Goal: Task Accomplishment & Management: Manage account settings

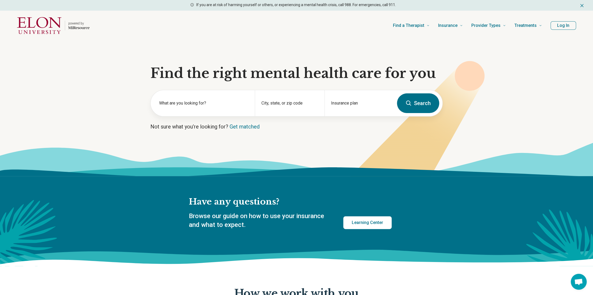
click at [569, 27] on button "Log In" at bounding box center [564, 25] width 26 height 9
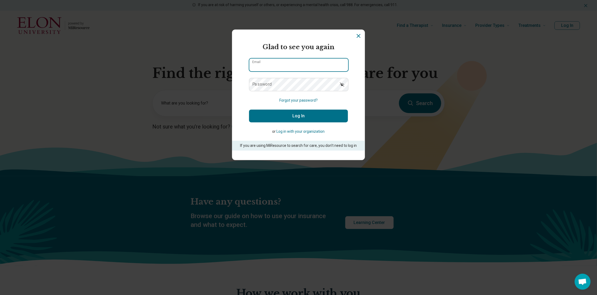
click at [268, 63] on input "Email" at bounding box center [298, 64] width 99 height 13
type input "**********"
click at [249, 110] on button "Log In" at bounding box center [298, 116] width 99 height 13
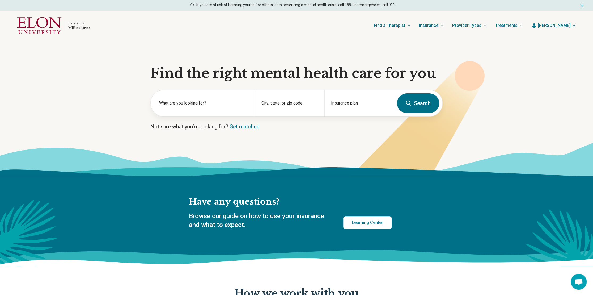
click at [564, 28] on header "powered by Find a Therapist Mental Health Conditions ADHD Anxiety Anorexia Auti…" at bounding box center [297, 25] width 576 height 21
click at [576, 25] on icon "button" at bounding box center [574, 25] width 4 height 4
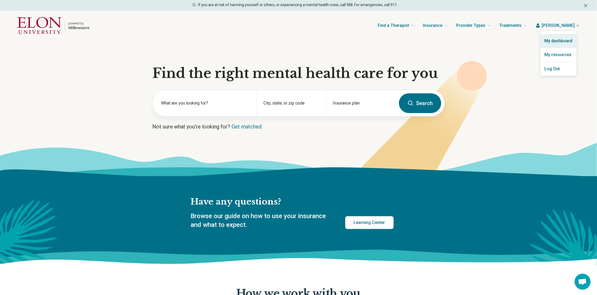
click at [558, 36] on link "My dashboard" at bounding box center [558, 41] width 36 height 14
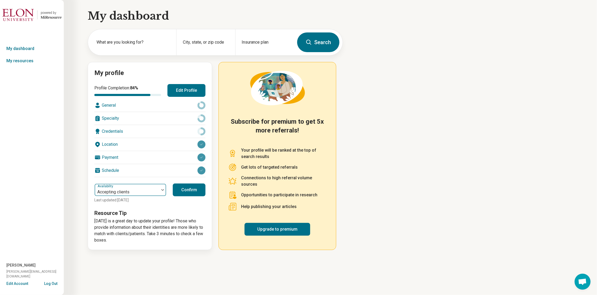
click at [161, 188] on div at bounding box center [162, 190] width 7 height 12
click at [126, 106] on div "General" at bounding box center [149, 105] width 111 height 13
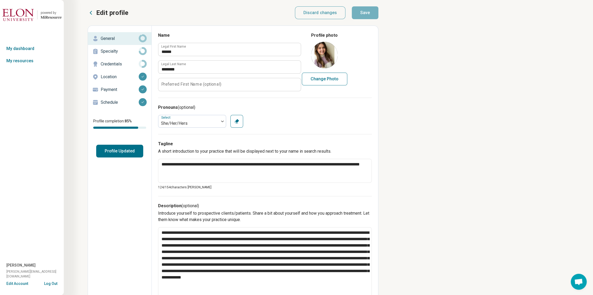
click at [117, 63] on p "Credentials" at bounding box center [120, 64] width 38 height 6
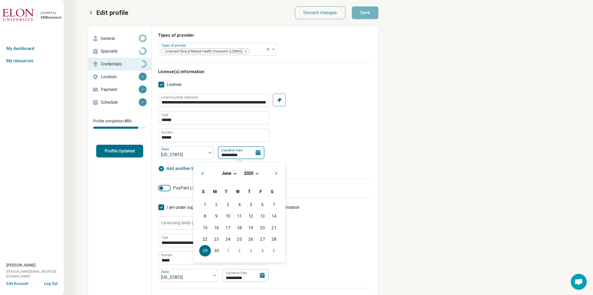
click at [247, 155] on input "**********" at bounding box center [241, 152] width 47 height 13
click at [254, 172] on div "June 2025" at bounding box center [240, 173] width 84 height 6
click at [277, 173] on span "Next Month" at bounding box center [277, 174] width 0 height 6
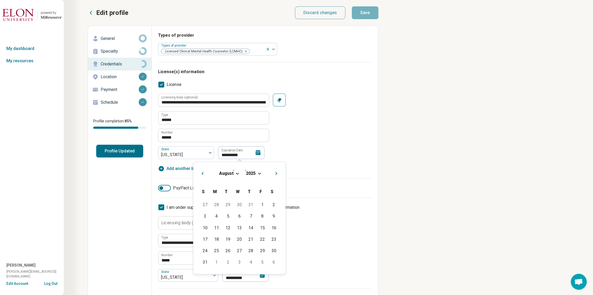
click at [277, 173] on span "Next Month" at bounding box center [277, 174] width 0 height 6
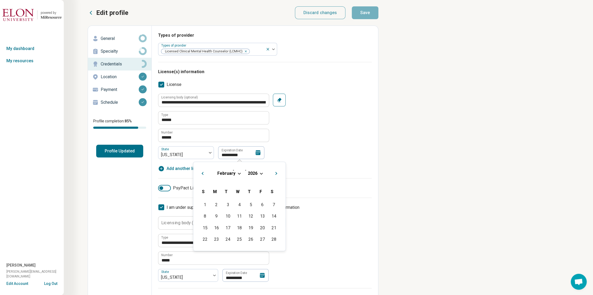
click at [277, 173] on span "Next Month" at bounding box center [277, 174] width 0 height 6
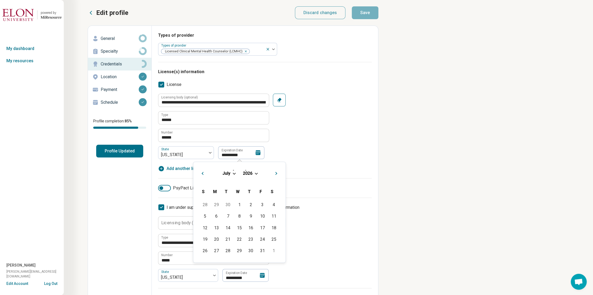
click at [277, 173] on span "Next Month" at bounding box center [277, 174] width 0 height 6
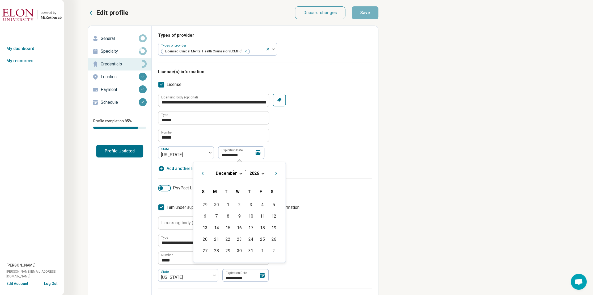
click at [277, 173] on span "Next Month" at bounding box center [277, 174] width 0 height 6
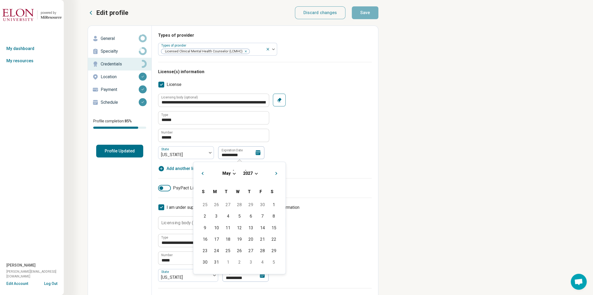
click at [277, 173] on span "Next Month" at bounding box center [277, 174] width 0 height 6
click at [237, 250] on div "30" at bounding box center [239, 250] width 11 height 11
type textarea "*"
type input "**********"
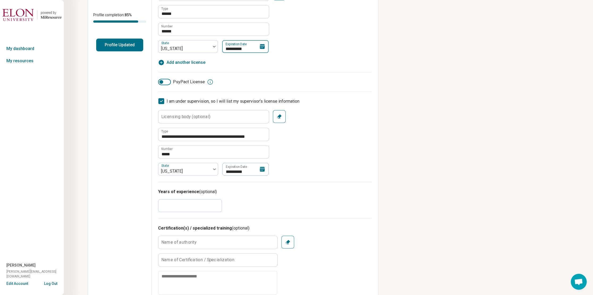
scroll to position [106, 0]
click at [247, 171] on input "**********" at bounding box center [245, 168] width 47 height 13
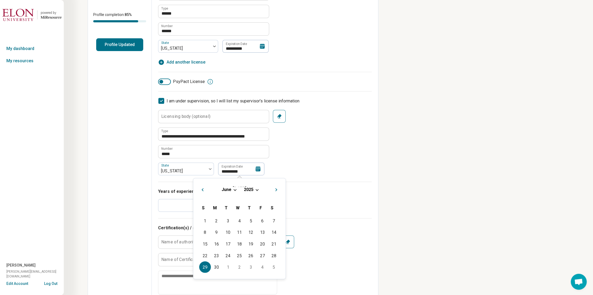
click at [234, 187] on div "June 2025" at bounding box center [240, 190] width 84 height 6
click at [257, 191] on div "June 2025" at bounding box center [240, 190] width 84 height 6
click at [256, 189] on span "Choose Date" at bounding box center [257, 189] width 3 height 3
click at [270, 218] on div "2027" at bounding box center [269, 219] width 26 height 10
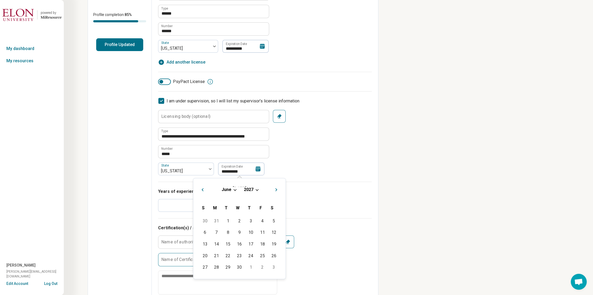
drag, startPoint x: 241, startPoint y: 268, endPoint x: 250, endPoint y: 257, distance: 14.5
click at [241, 268] on div "30" at bounding box center [239, 266] width 11 height 11
type input "**********"
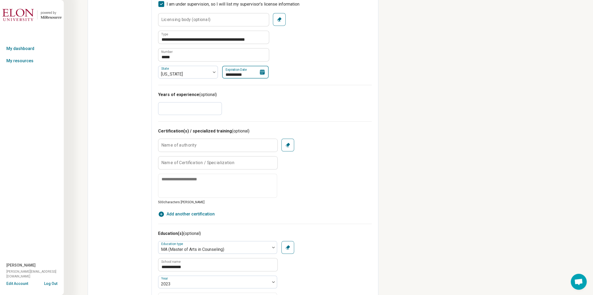
scroll to position [292, 0]
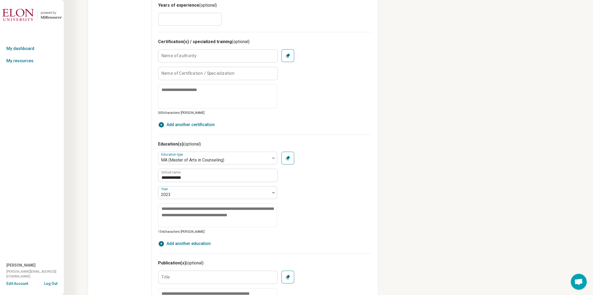
click at [179, 23] on input "*" at bounding box center [190, 19] width 64 height 13
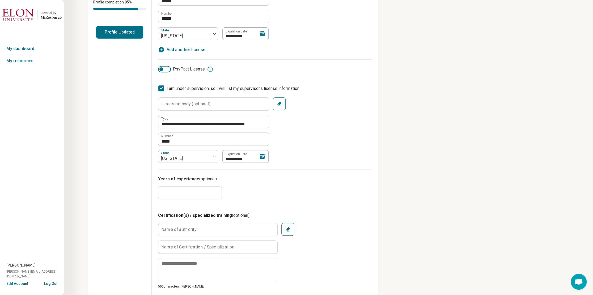
scroll to position [0, 0]
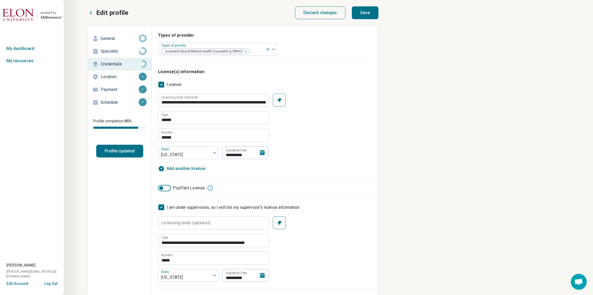
type input "*"
click at [366, 13] on button "Save" at bounding box center [365, 12] width 27 height 13
type textarea "*"
click at [112, 74] on p "Location" at bounding box center [120, 77] width 38 height 6
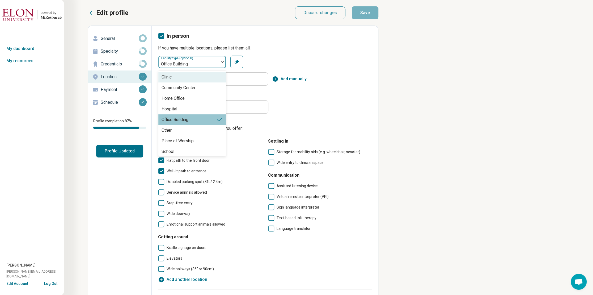
click at [202, 64] on div at bounding box center [189, 63] width 56 height 7
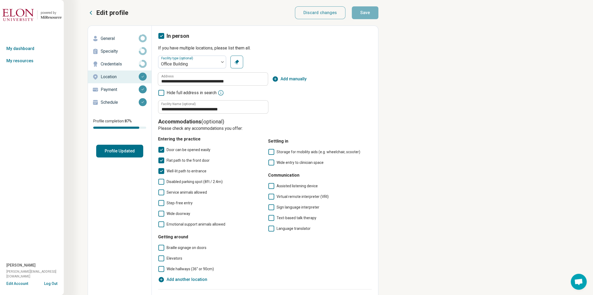
click at [311, 111] on div "**********" at bounding box center [265, 85] width 214 height 58
click at [250, 79] on input "**********" at bounding box center [213, 79] width 110 height 13
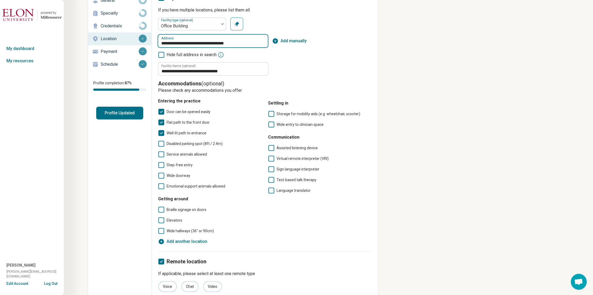
scroll to position [41, 0]
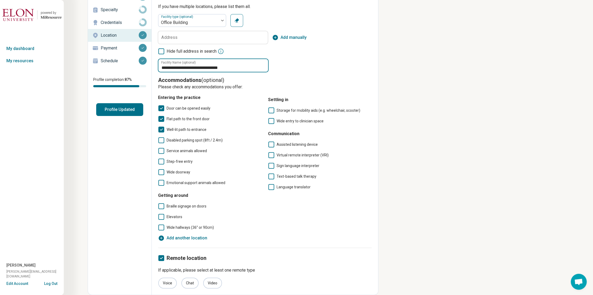
click at [225, 66] on input "**********" at bounding box center [213, 65] width 110 height 13
click at [321, 55] on div "**********" at bounding box center [265, 43] width 214 height 58
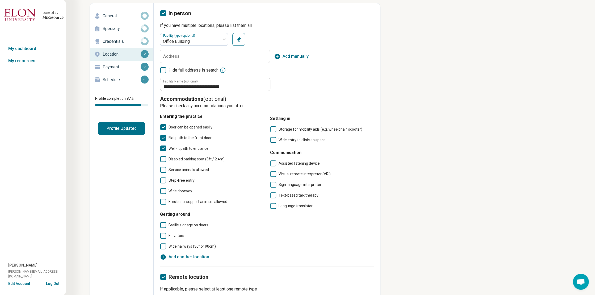
scroll to position [0, 0]
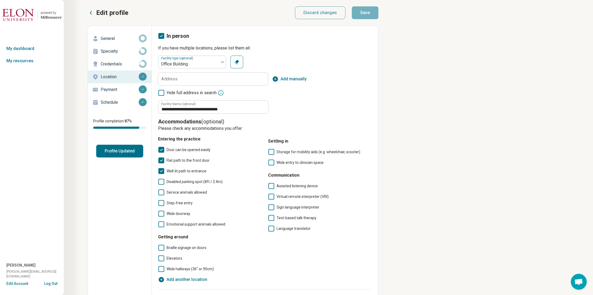
click at [163, 32] on div "**********" at bounding box center [265, 181] width 226 height 310
click at [161, 35] on icon at bounding box center [161, 36] width 6 height 6
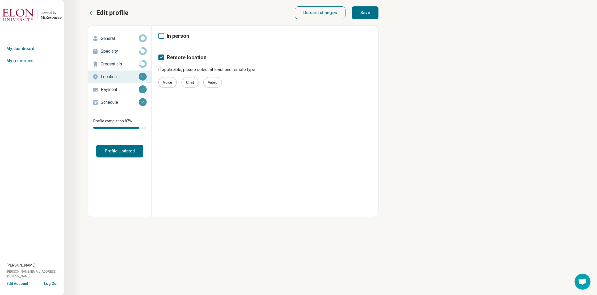
click at [119, 89] on p "Payment" at bounding box center [120, 89] width 38 height 6
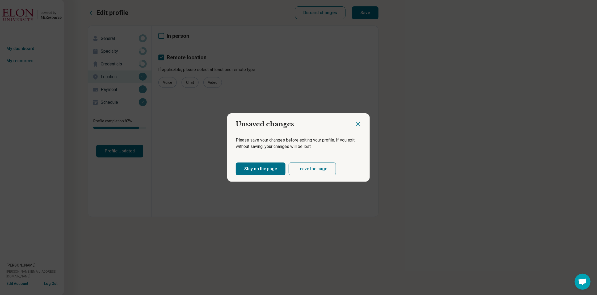
drag, startPoint x: 357, startPoint y: 124, endPoint x: 375, endPoint y: 67, distance: 58.9
click at [357, 123] on icon "Close dialog" at bounding box center [358, 124] width 6 height 6
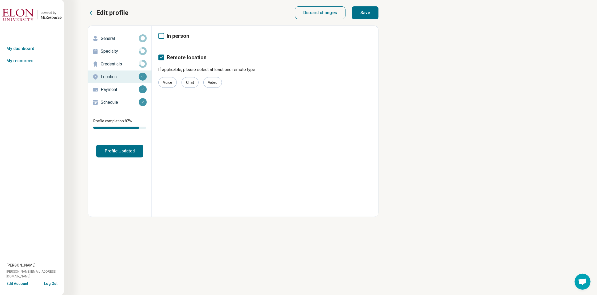
click at [373, 18] on button "Save" at bounding box center [365, 12] width 27 height 13
click at [111, 38] on p "General" at bounding box center [120, 38] width 38 height 6
type textarea "*"
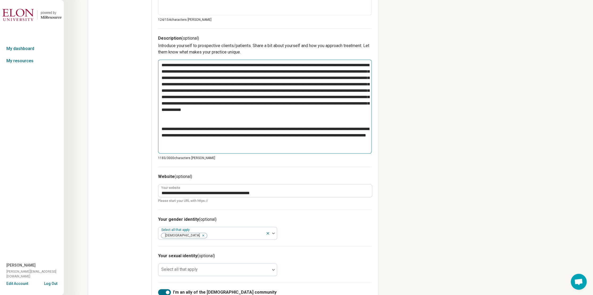
scroll to position [239, 0]
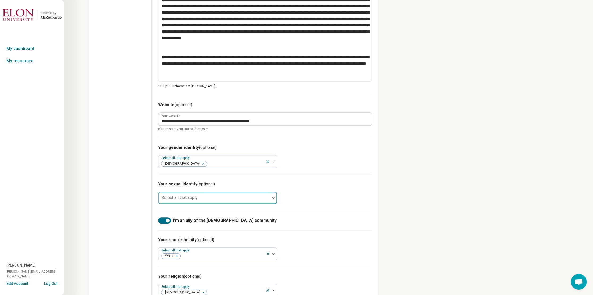
click at [184, 199] on div "Select all that apply" at bounding box center [217, 197] width 119 height 13
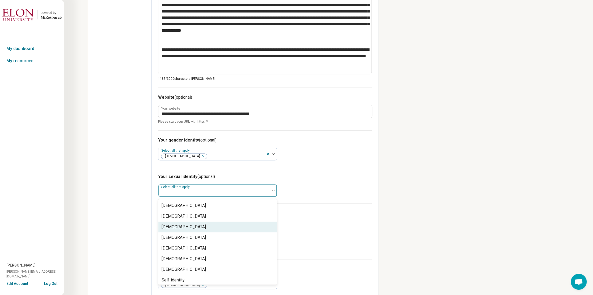
scroll to position [253, 0]
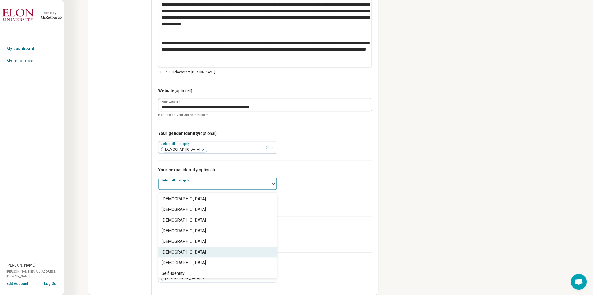
click at [362, 191] on div "Your sexual identity (optional) 8 results available. Use Up and Down to choose …" at bounding box center [265, 178] width 214 height 36
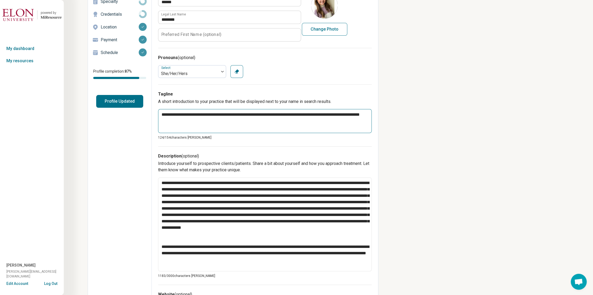
scroll to position [0, 0]
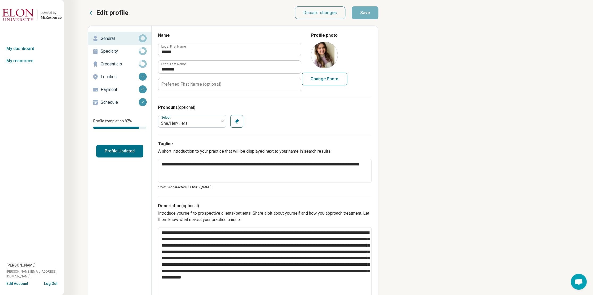
click at [329, 80] on button "Change Photo" at bounding box center [324, 79] width 45 height 13
type input "**********"
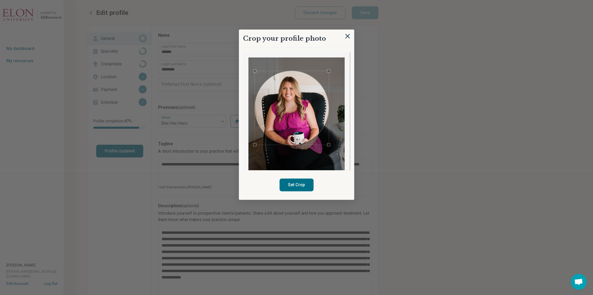
click at [288, 123] on div "Use the arrow keys to move the crop selection area" at bounding box center [292, 108] width 74 height 74
click at [300, 184] on button "Set Crop" at bounding box center [297, 184] width 34 height 13
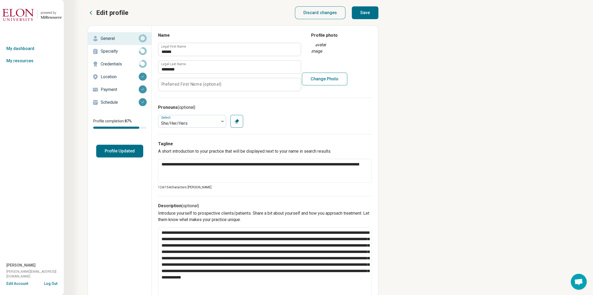
click at [364, 17] on button "Save" at bounding box center [365, 12] width 27 height 13
click at [126, 50] on p "Specialty" at bounding box center [120, 51] width 38 height 6
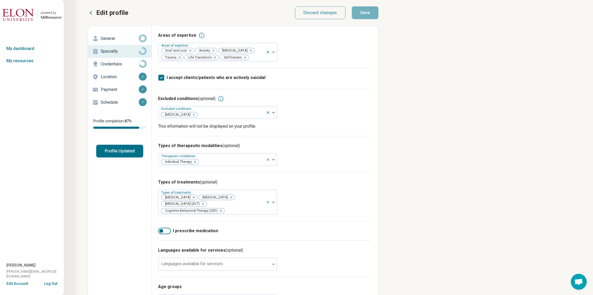
click at [123, 61] on p "Credentials" at bounding box center [120, 64] width 38 height 6
type textarea "*"
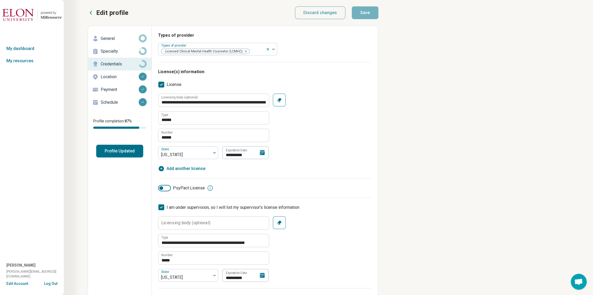
click at [112, 74] on p "Location" at bounding box center [120, 77] width 38 height 6
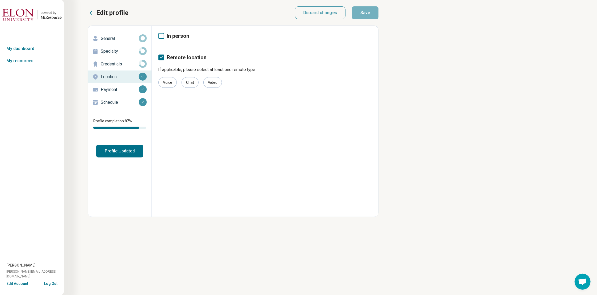
click at [116, 86] on div "Payment" at bounding box center [119, 89] width 55 height 9
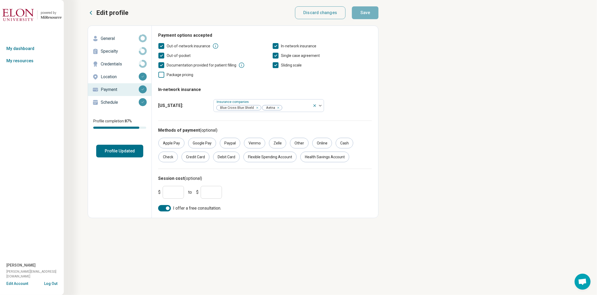
click at [175, 194] on input "***" at bounding box center [173, 192] width 21 height 13
type input "***"
drag, startPoint x: 222, startPoint y: 192, endPoint x: 217, endPoint y: 193, distance: 5.4
click at [221, 193] on div "$ *** to $ ***" at bounding box center [192, 192] width 68 height 13
click at [216, 194] on input "***" at bounding box center [211, 192] width 21 height 13
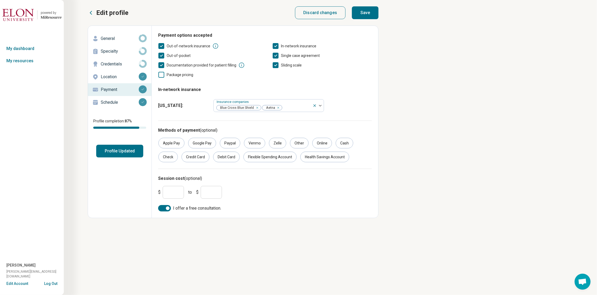
type input "***"
click at [373, 14] on button "Save" at bounding box center [365, 12] width 27 height 13
click at [112, 101] on p "Schedule" at bounding box center [120, 102] width 38 height 6
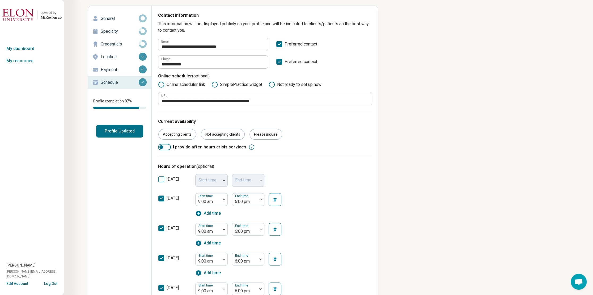
scroll to position [53, 0]
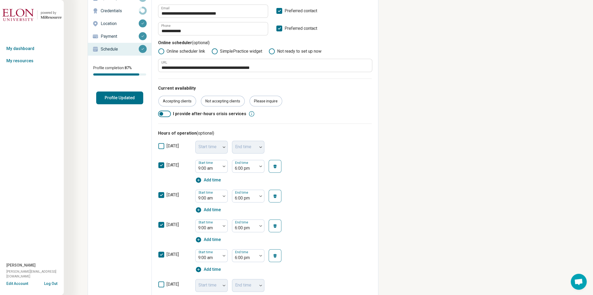
click at [160, 166] on icon at bounding box center [161, 165] width 6 height 6
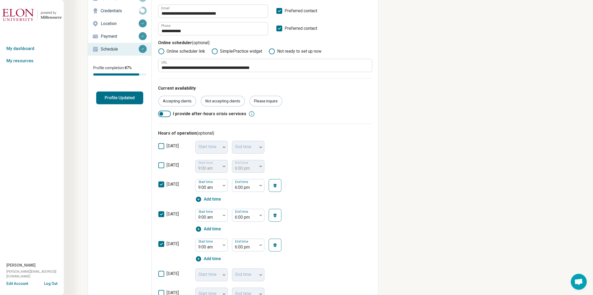
scroll to position [2, 0]
click at [213, 187] on div at bounding box center [208, 187] width 21 height 7
click at [217, 229] on div "4:00 pm" at bounding box center [212, 225] width 32 height 11
click at [247, 185] on div at bounding box center [244, 187] width 21 height 7
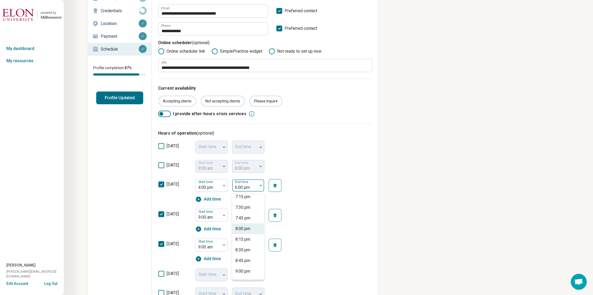
scroll to position [137, 0]
click at [246, 264] on div "9:00 pm" at bounding box center [243, 265] width 15 height 6
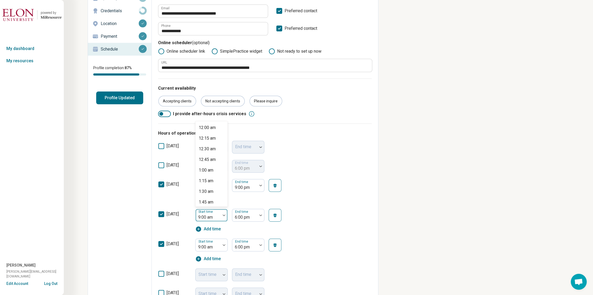
click at [210, 217] on div at bounding box center [208, 216] width 21 height 7
click at [213, 150] on div "4:00 pm" at bounding box center [206, 150] width 15 height 6
click at [243, 216] on div at bounding box center [244, 216] width 21 height 7
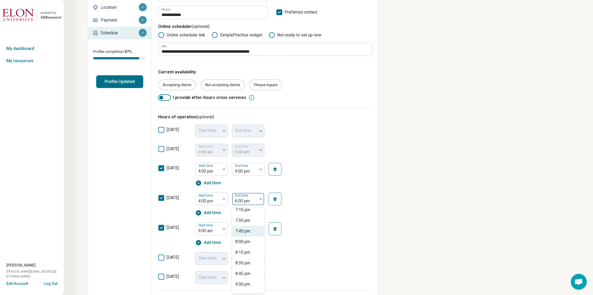
scroll to position [164, 0]
click at [245, 252] on div "9:00 pm" at bounding box center [243, 252] width 15 height 6
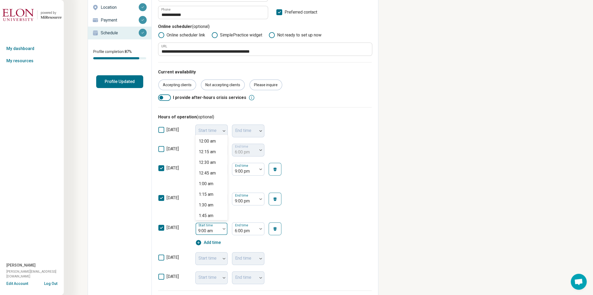
click at [211, 228] on div at bounding box center [208, 230] width 21 height 7
click at [213, 217] on div "4:00 pm" at bounding box center [206, 216] width 15 height 6
click at [239, 232] on div "Start time 4:00 pm End time 6:00 pm Add time" at bounding box center [243, 233] width 96 height 23
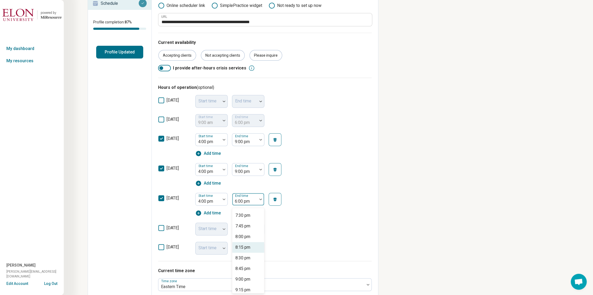
scroll to position [137, 0]
click at [249, 276] on div "9:00 pm" at bounding box center [243, 279] width 15 height 6
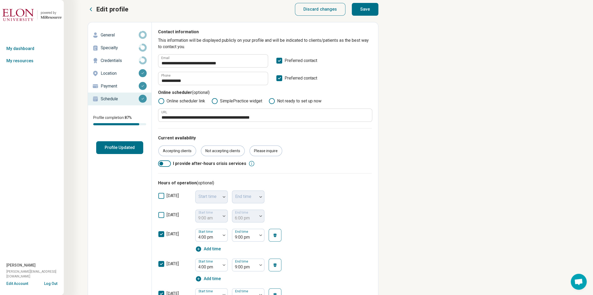
scroll to position [0, 0]
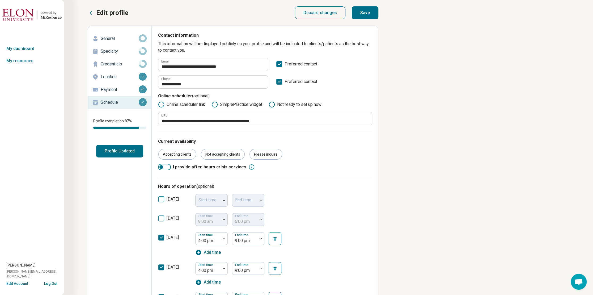
click at [368, 9] on button "Save" at bounding box center [365, 12] width 27 height 13
click at [215, 105] on icon at bounding box center [215, 104] width 6 height 6
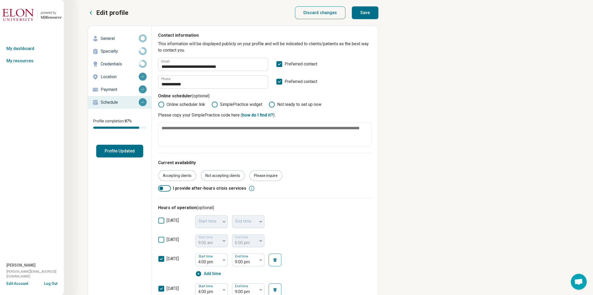
click at [164, 105] on icon at bounding box center [161, 104] width 6 height 6
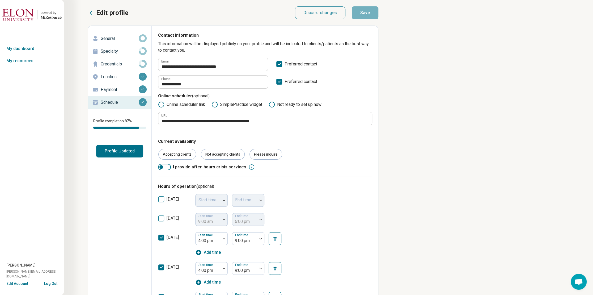
click at [122, 40] on p "General" at bounding box center [120, 38] width 38 height 6
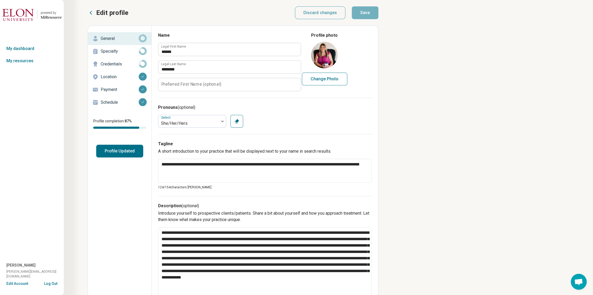
click at [120, 52] on p "Specialty" at bounding box center [120, 51] width 38 height 6
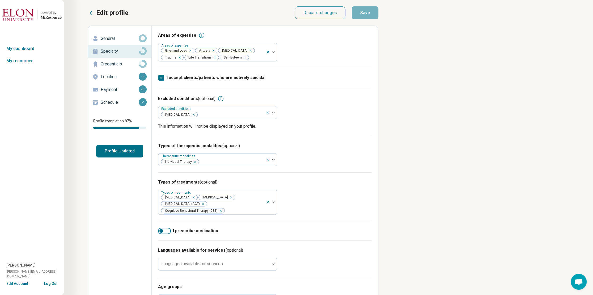
click at [122, 61] on p "Credentials" at bounding box center [120, 64] width 38 height 6
type textarea "*"
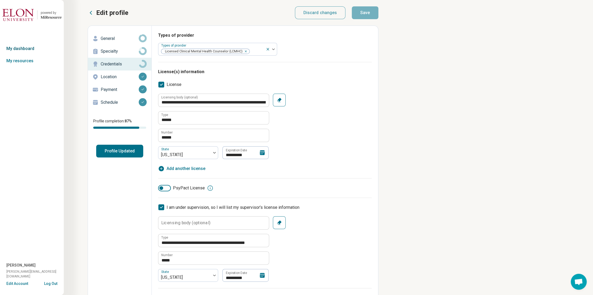
click at [30, 50] on link "My dashboard" at bounding box center [32, 49] width 64 height 12
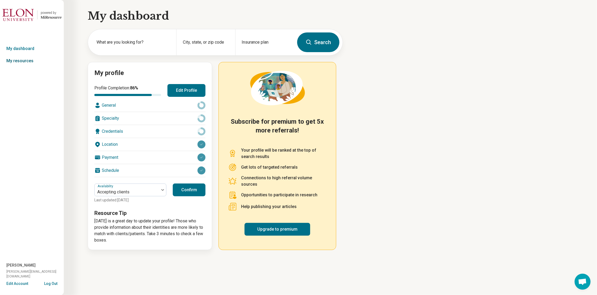
click at [31, 60] on link "My resources" at bounding box center [32, 61] width 64 height 12
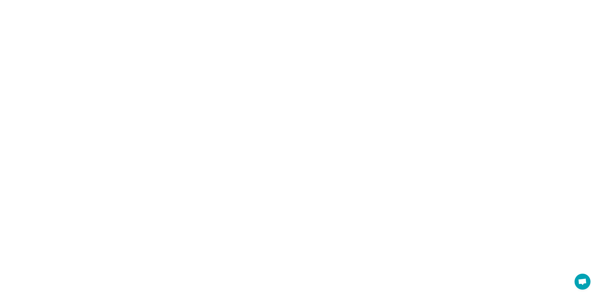
drag, startPoint x: 350, startPoint y: 97, endPoint x: 377, endPoint y: 98, distance: 27.4
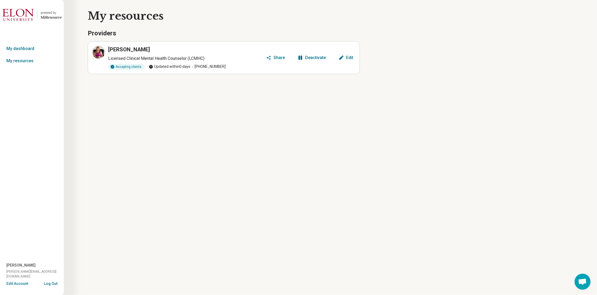
click at [275, 60] on button "Share" at bounding box center [275, 57] width 23 height 9
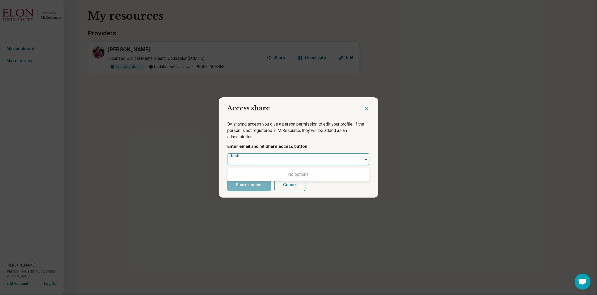
click at [268, 162] on div at bounding box center [295, 161] width 131 height 7
click at [261, 159] on div at bounding box center [295, 161] width 131 height 7
click at [365, 104] on div at bounding box center [370, 106] width 15 height 18
click at [367, 110] on icon "Close dialog" at bounding box center [366, 108] width 6 height 6
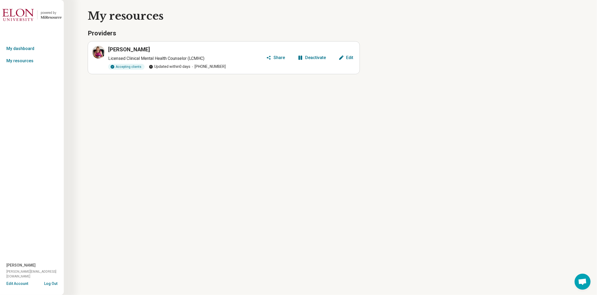
click at [21, 18] on img at bounding box center [18, 15] width 32 height 13
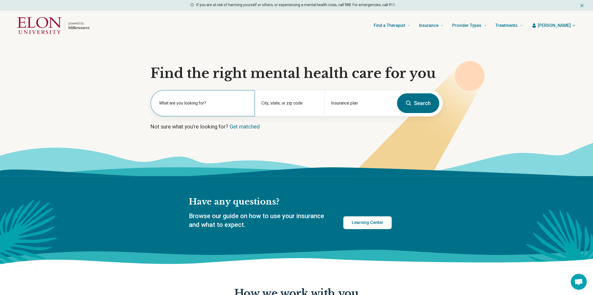
click at [188, 102] on label "What are you looking for?" at bounding box center [203, 103] width 89 height 6
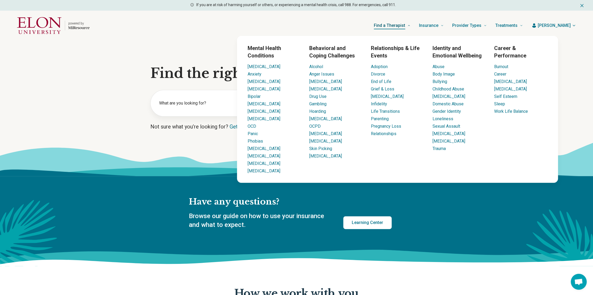
click at [401, 25] on span "Find a Therapist" at bounding box center [389, 25] width 31 height 7
click at [256, 73] on link "Anxiety" at bounding box center [255, 74] width 14 height 5
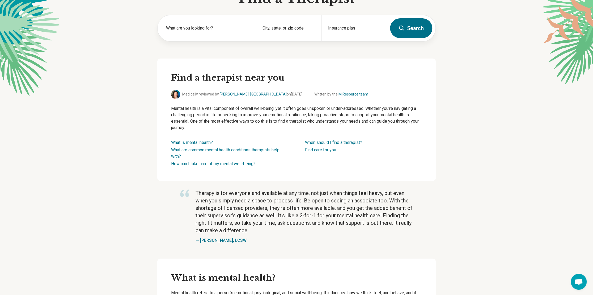
scroll to position [27, 0]
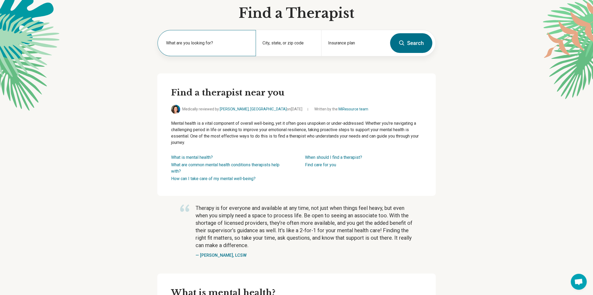
drag, startPoint x: 208, startPoint y: 46, endPoint x: 216, endPoint y: 45, distance: 7.8
click at [209, 45] on label "What are you looking for?" at bounding box center [207, 43] width 83 height 6
click at [286, 46] on input "City, state, or zip code" at bounding box center [289, 46] width 53 height 6
type input "**********"
click at [408, 42] on button "Search" at bounding box center [411, 43] width 42 height 20
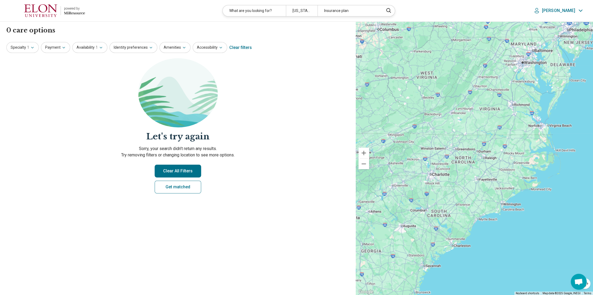
click at [179, 169] on button "Clear All Filters" at bounding box center [178, 171] width 47 height 13
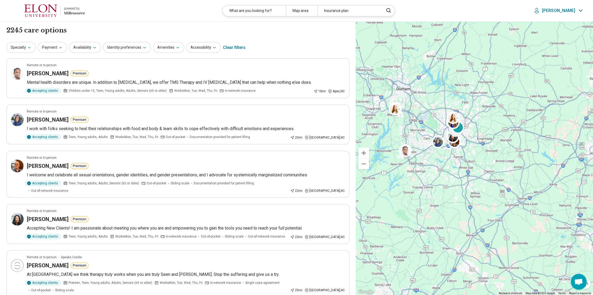
drag, startPoint x: 481, startPoint y: 119, endPoint x: 430, endPoint y: 172, distance: 74.3
click at [430, 172] on div "3" at bounding box center [474, 159] width 237 height 274
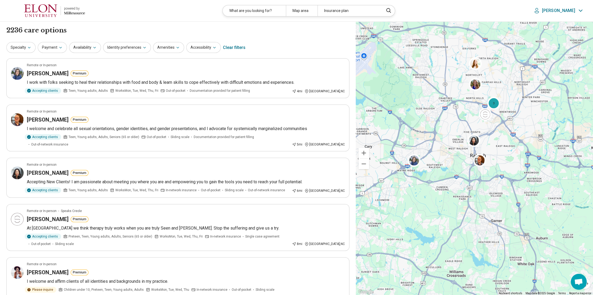
drag, startPoint x: 484, startPoint y: 138, endPoint x: 444, endPoint y: 192, distance: 66.6
click at [444, 192] on div "3" at bounding box center [474, 159] width 237 height 274
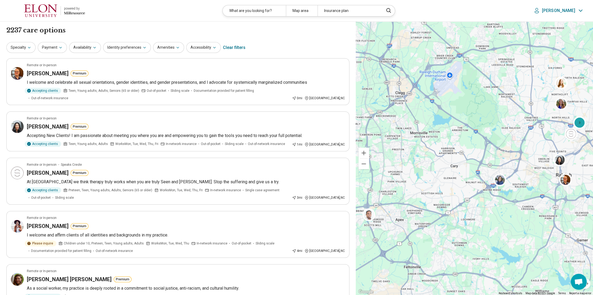
drag, startPoint x: 422, startPoint y: 181, endPoint x: 553, endPoint y: 208, distance: 133.9
click at [550, 208] on div "3" at bounding box center [474, 159] width 237 height 274
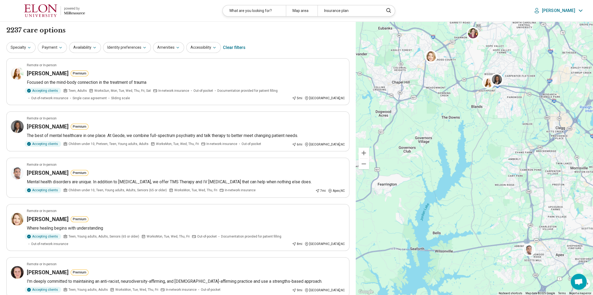
drag, startPoint x: 427, startPoint y: 119, endPoint x: 439, endPoint y: 173, distance: 55.4
click at [439, 173] on div "2" at bounding box center [474, 159] width 237 height 274
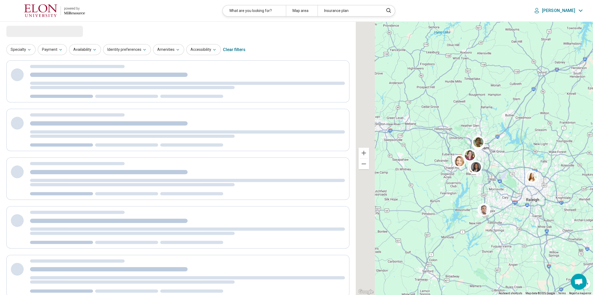
drag, startPoint x: 394, startPoint y: 133, endPoint x: 450, endPoint y: 141, distance: 56.9
click at [450, 140] on div "2" at bounding box center [474, 159] width 237 height 274
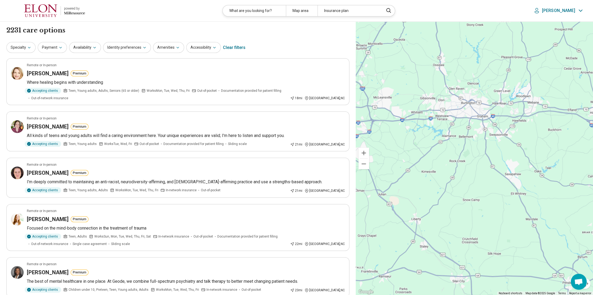
drag, startPoint x: 436, startPoint y: 153, endPoint x: 456, endPoint y: 152, distance: 19.2
click at [456, 152] on div "2" at bounding box center [474, 159] width 237 height 274
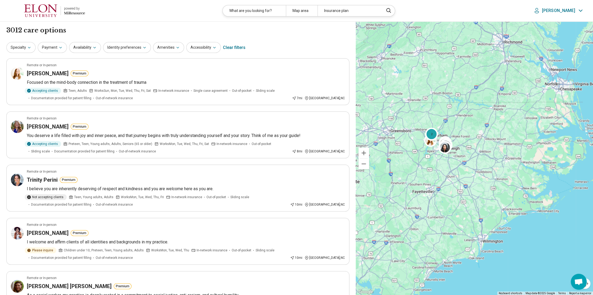
drag, startPoint x: 445, startPoint y: 175, endPoint x: 432, endPoint y: 161, distance: 18.8
click at [432, 161] on div "3 2" at bounding box center [474, 159] width 237 height 274
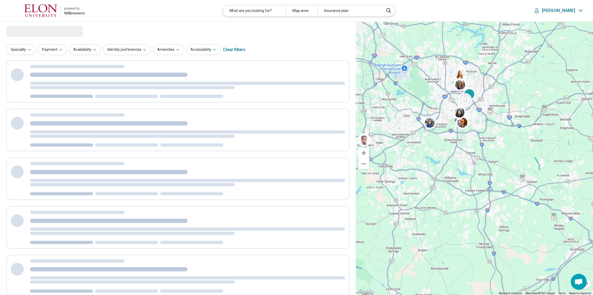
drag, startPoint x: 453, startPoint y: 115, endPoint x: 448, endPoint y: 194, distance: 78.6
click at [448, 194] on div "3" at bounding box center [474, 159] width 237 height 274
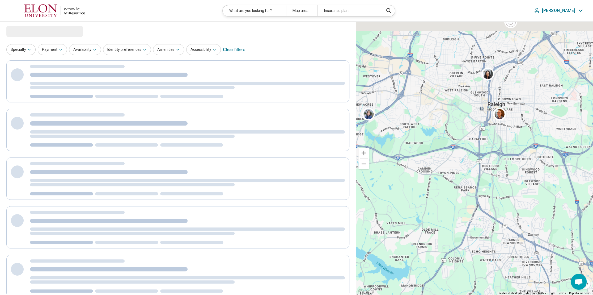
drag, startPoint x: 488, startPoint y: 115, endPoint x: 430, endPoint y: 203, distance: 105.5
click at [431, 200] on div "3" at bounding box center [474, 159] width 237 height 274
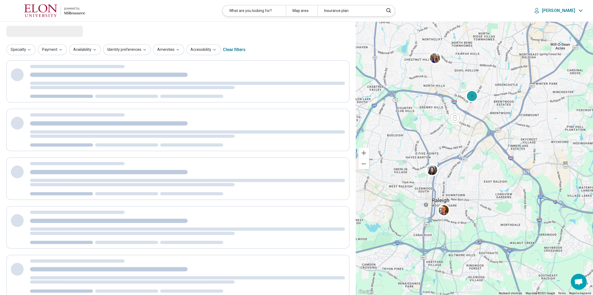
drag, startPoint x: 463, startPoint y: 176, endPoint x: 472, endPoint y: 162, distance: 17.0
click at [472, 162] on div "3" at bounding box center [474, 159] width 237 height 274
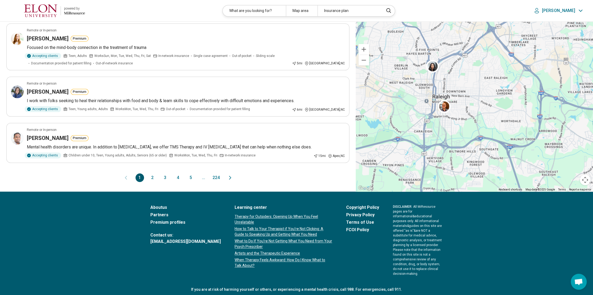
scroll to position [405, 0]
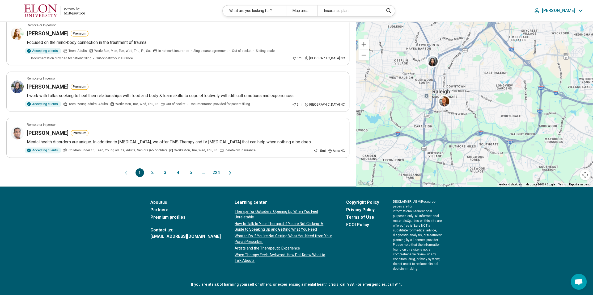
click at [153, 168] on button "2" at bounding box center [152, 172] width 9 height 9
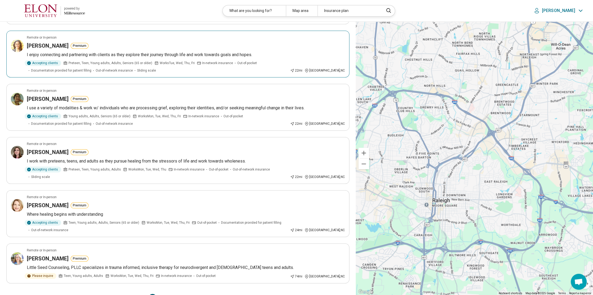
scroll to position [391, 0]
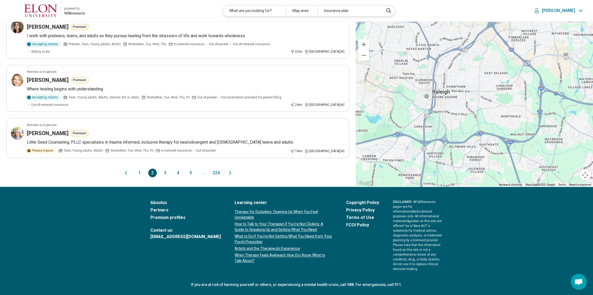
click at [163, 169] on button "3" at bounding box center [165, 173] width 9 height 9
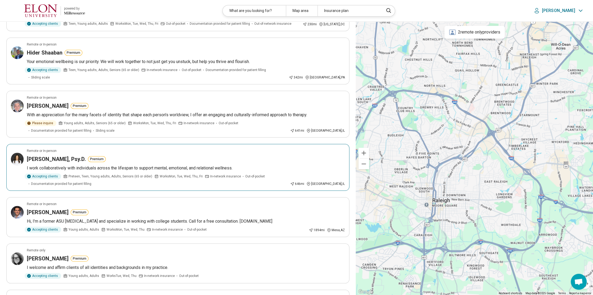
scroll to position [154, 0]
